Goal: Find specific page/section: Find specific page/section

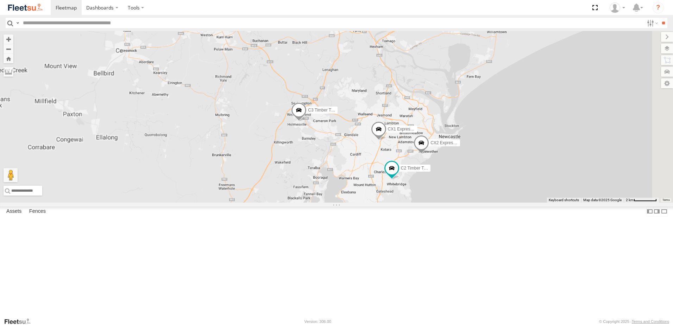
select select "**********"
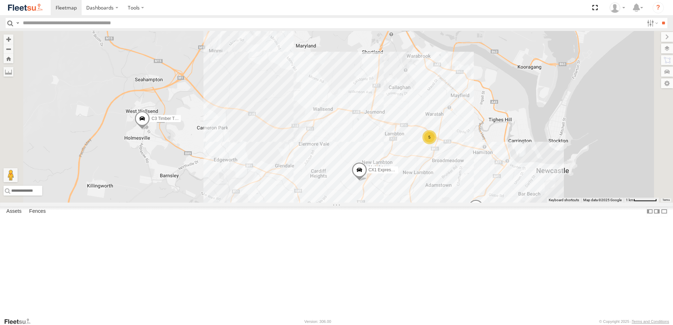
drag, startPoint x: 485, startPoint y: 161, endPoint x: 442, endPoint y: 153, distance: 42.9
click at [443, 154] on div "C3 Timber Truck CX2 Express Ute CX1 Express Ute 5 7" at bounding box center [336, 117] width 673 height 172
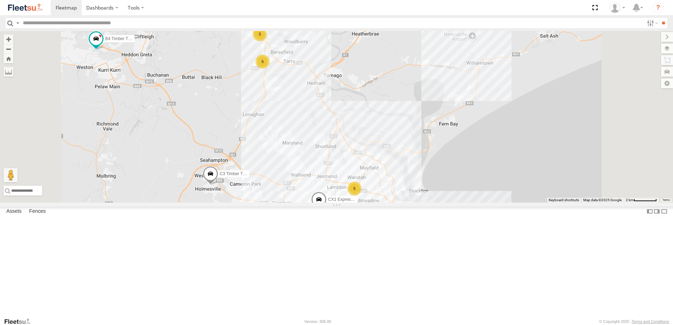
drag, startPoint x: 372, startPoint y: 225, endPoint x: 382, endPoint y: 254, distance: 30.6
click at [382, 203] on div "C3 Timber Truck CX2 Express Ute CX1 Express Ute Little Truck B4 Timber Truck 5 …" at bounding box center [336, 117] width 673 height 172
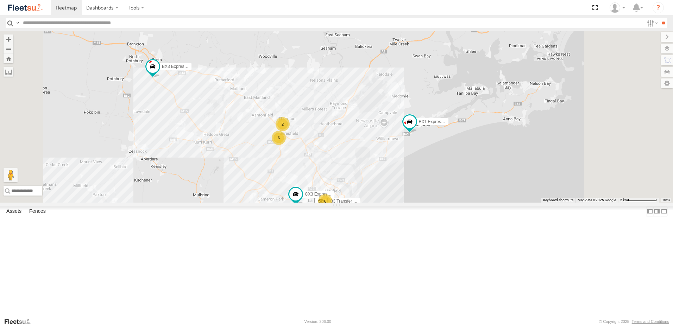
drag, startPoint x: 428, startPoint y: 213, endPoint x: 403, endPoint y: 167, distance: 52.5
click at [403, 167] on div "BX1 Express Ute CX3 Express Ute B3 Transfer Truck 6 2 CX4 Express Ute 6 2 6 BX3…" at bounding box center [336, 117] width 673 height 172
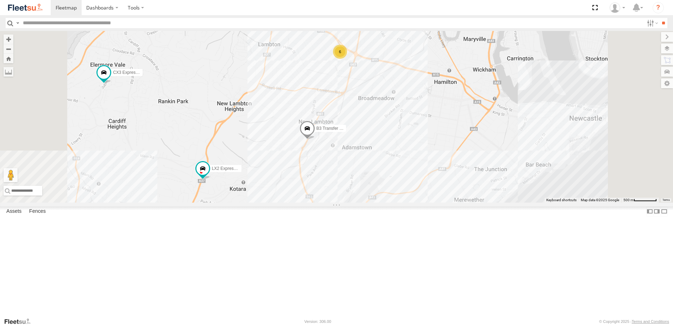
drag, startPoint x: 373, startPoint y: 235, endPoint x: 417, endPoint y: 133, distance: 110.9
click at [418, 135] on div "BX1 Express Ute CX3 Express Ute B3 Transfer Truck CX4 Express Ute BX3 Express U…" at bounding box center [336, 117] width 673 height 172
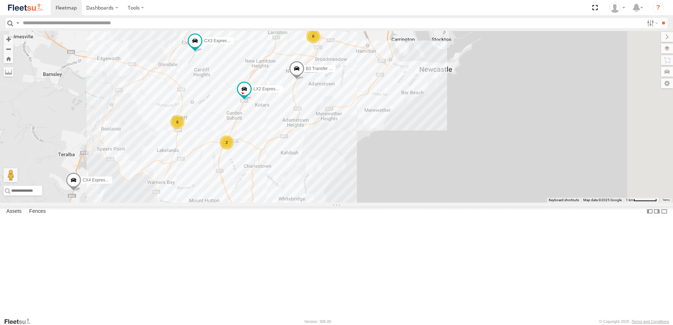
drag, startPoint x: 373, startPoint y: 142, endPoint x: 370, endPoint y: 135, distance: 7.6
click at [370, 135] on div "BX1 Express Ute CX3 Express Ute B3 Transfer Truck CX4 Express Ute BX3 Express U…" at bounding box center [336, 117] width 673 height 172
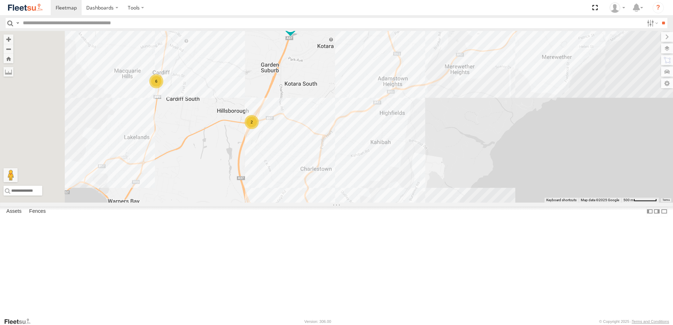
drag, startPoint x: 358, startPoint y: 152, endPoint x: 370, endPoint y: 138, distance: 17.5
click at [370, 138] on div "BX1 Express Ute CX3 Express Ute B3 Transfer Truck CX4 Express Ute BX3 Express U…" at bounding box center [336, 117] width 673 height 172
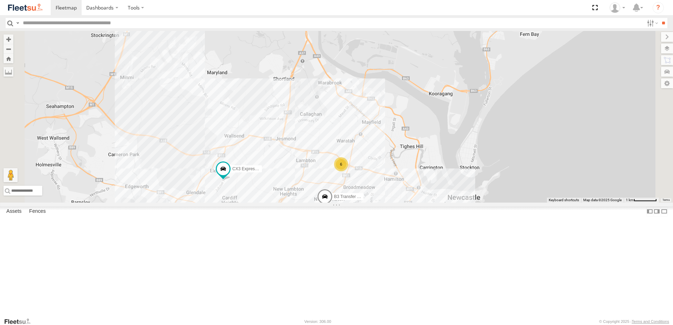
drag, startPoint x: 358, startPoint y: 112, endPoint x: 340, endPoint y: 282, distance: 170.7
click at [340, 203] on div "BX1 Express Ute CX3 Express Ute B3 Transfer Truck CX4 Express Ute BX3 Express U…" at bounding box center [336, 117] width 673 height 172
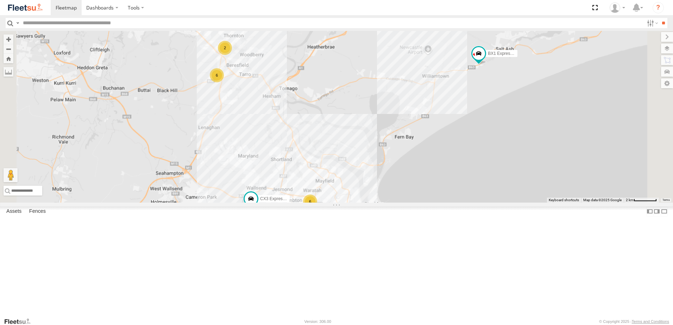
drag, startPoint x: 322, startPoint y: 111, endPoint x: 344, endPoint y: 200, distance: 92.0
click at [344, 199] on div "BX1 Express Ute CX3 Express Ute B3 Transfer Truck CX4 Express Ute BX3 Express U…" at bounding box center [336, 117] width 673 height 172
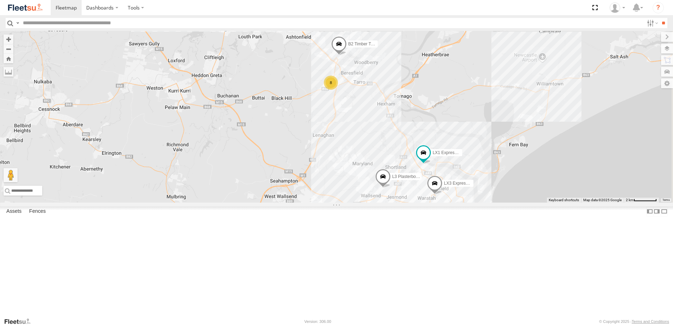
drag, startPoint x: 540, startPoint y: 245, endPoint x: 322, endPoint y: 97, distance: 262.9
click at [318, 96] on div "LX2 Express Ute CX4 Express Ute B2 Timber Truck C3 Timber Truck L3 Plasterboard…" at bounding box center [336, 117] width 673 height 172
